Goal: Obtain resource: Download file/media

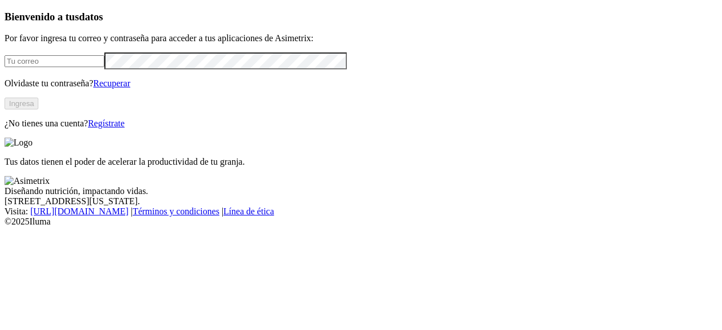
type input "[EMAIL_ADDRESS][DOMAIN_NAME]"
click at [38, 109] on button "Ingresa" at bounding box center [22, 104] width 34 height 12
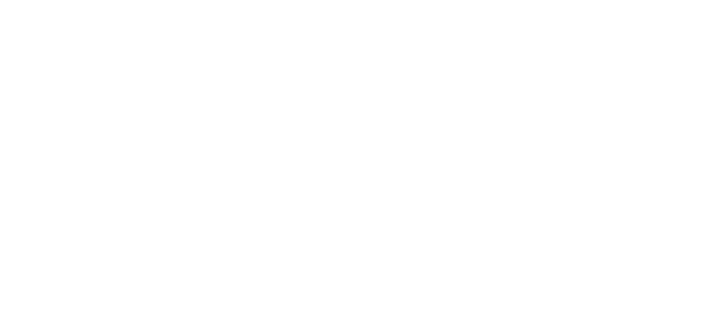
click at [161, 210] on div at bounding box center [366, 165] width 722 height 330
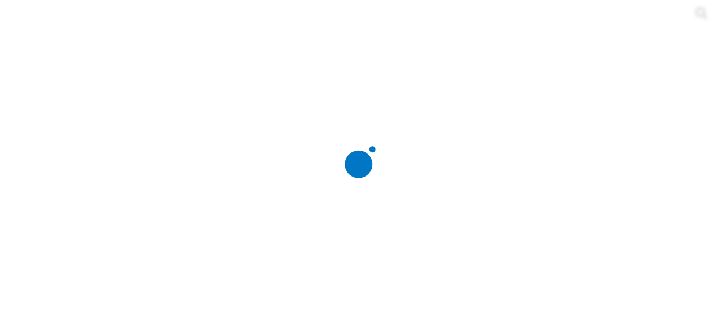
click at [209, 139] on div at bounding box center [366, 165] width 722 height 330
